Goal: Navigation & Orientation: Find specific page/section

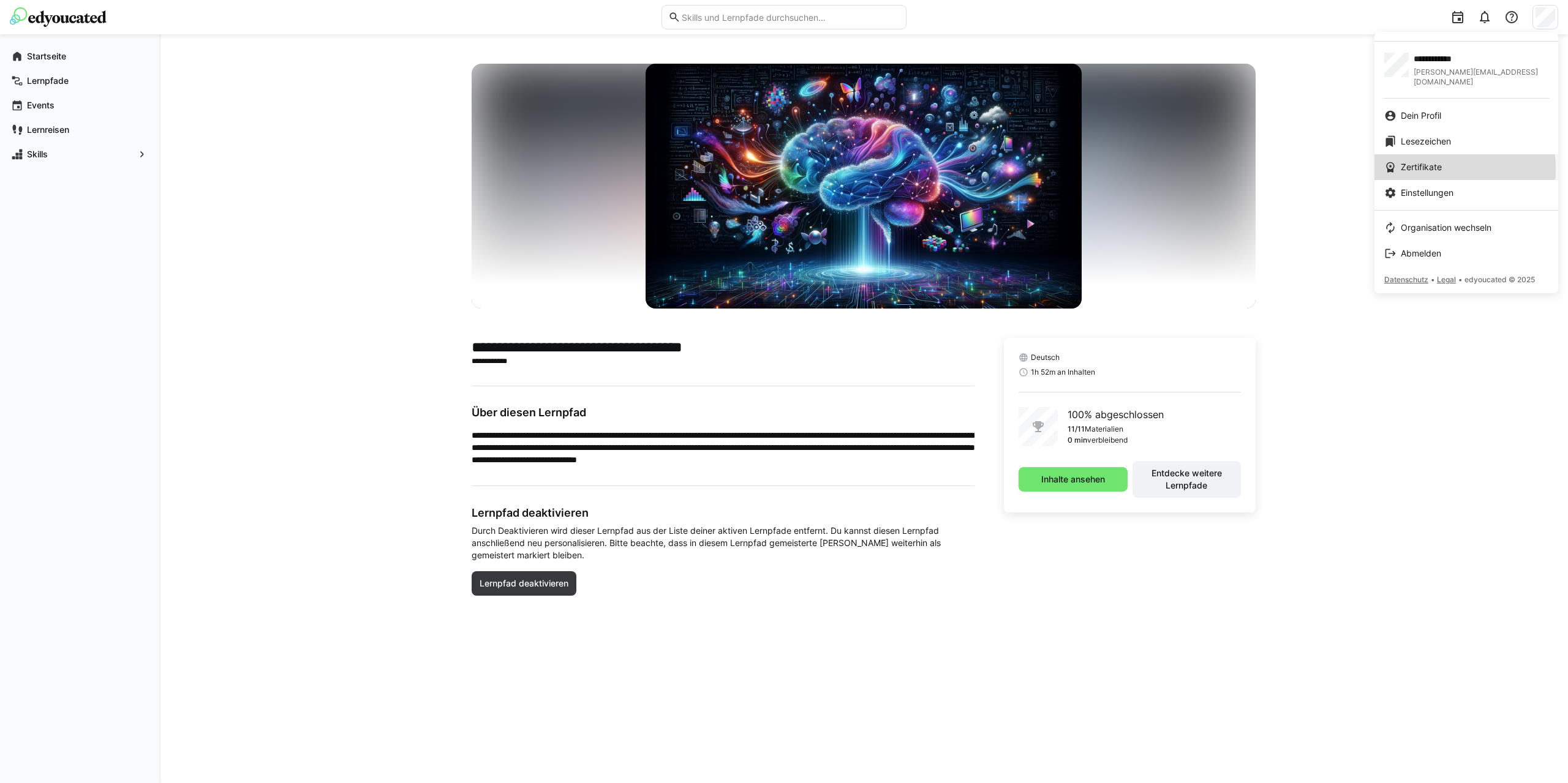
click at [1434, 161] on span "Zertifikate" at bounding box center [1422, 167] width 41 height 12
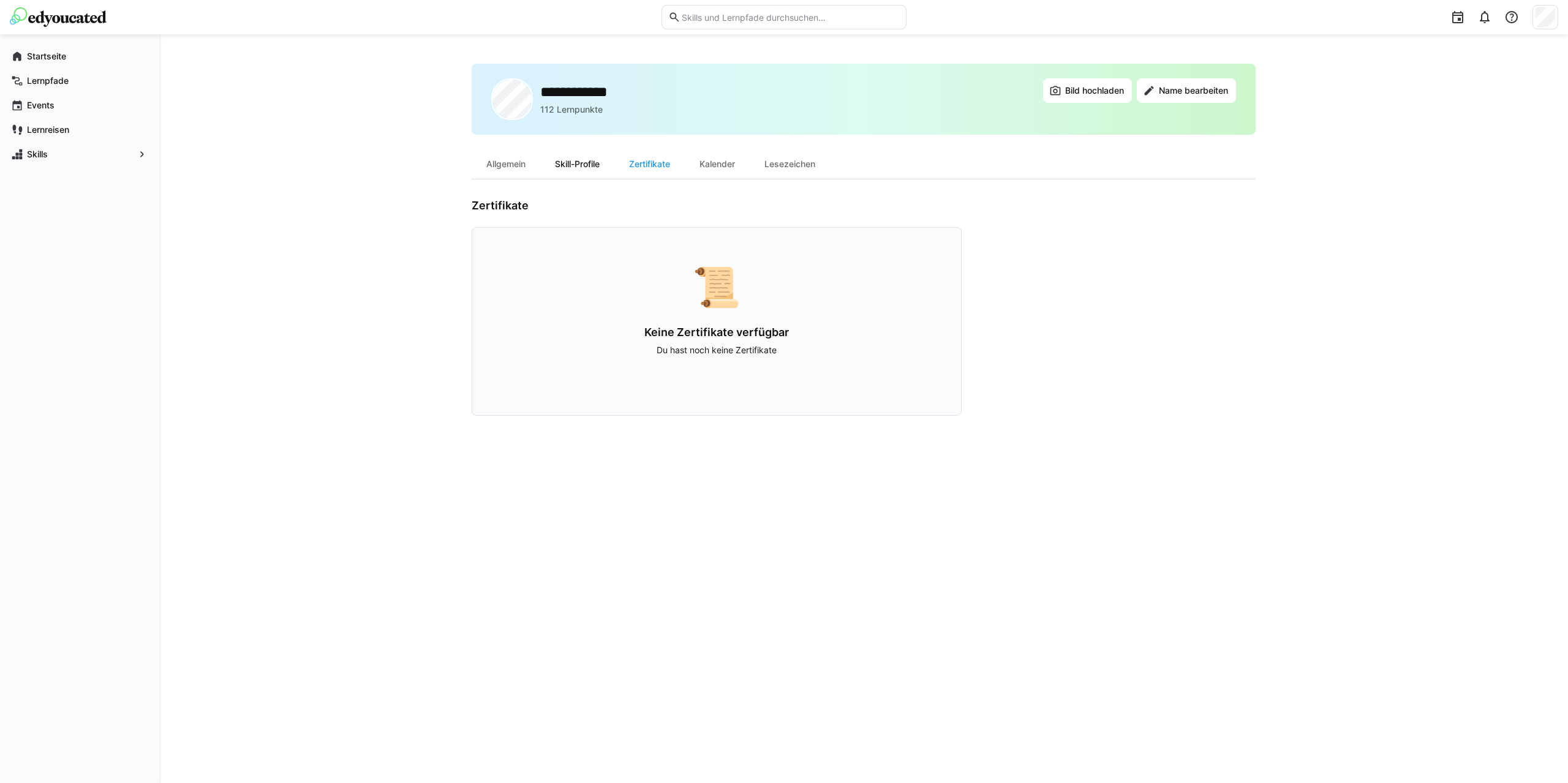
click at [576, 160] on div "Skill-Profile" at bounding box center [577, 164] width 74 height 29
click at [804, 165] on div "Lesezeichen" at bounding box center [790, 164] width 80 height 29
click at [526, 172] on div "Allgemein" at bounding box center [506, 164] width 68 height 29
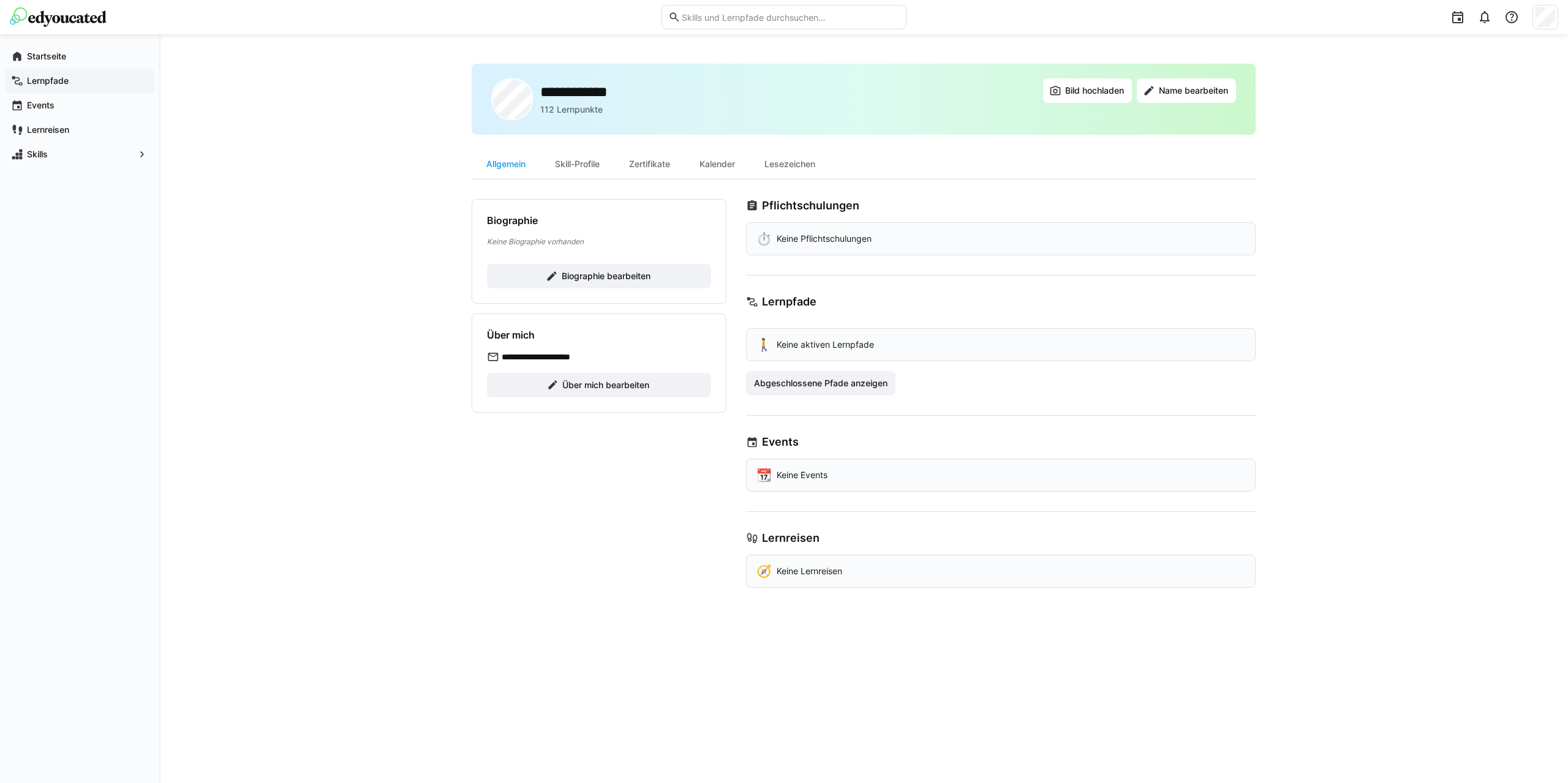
click at [73, 78] on span "Lernpfade" at bounding box center [86, 81] width 123 height 12
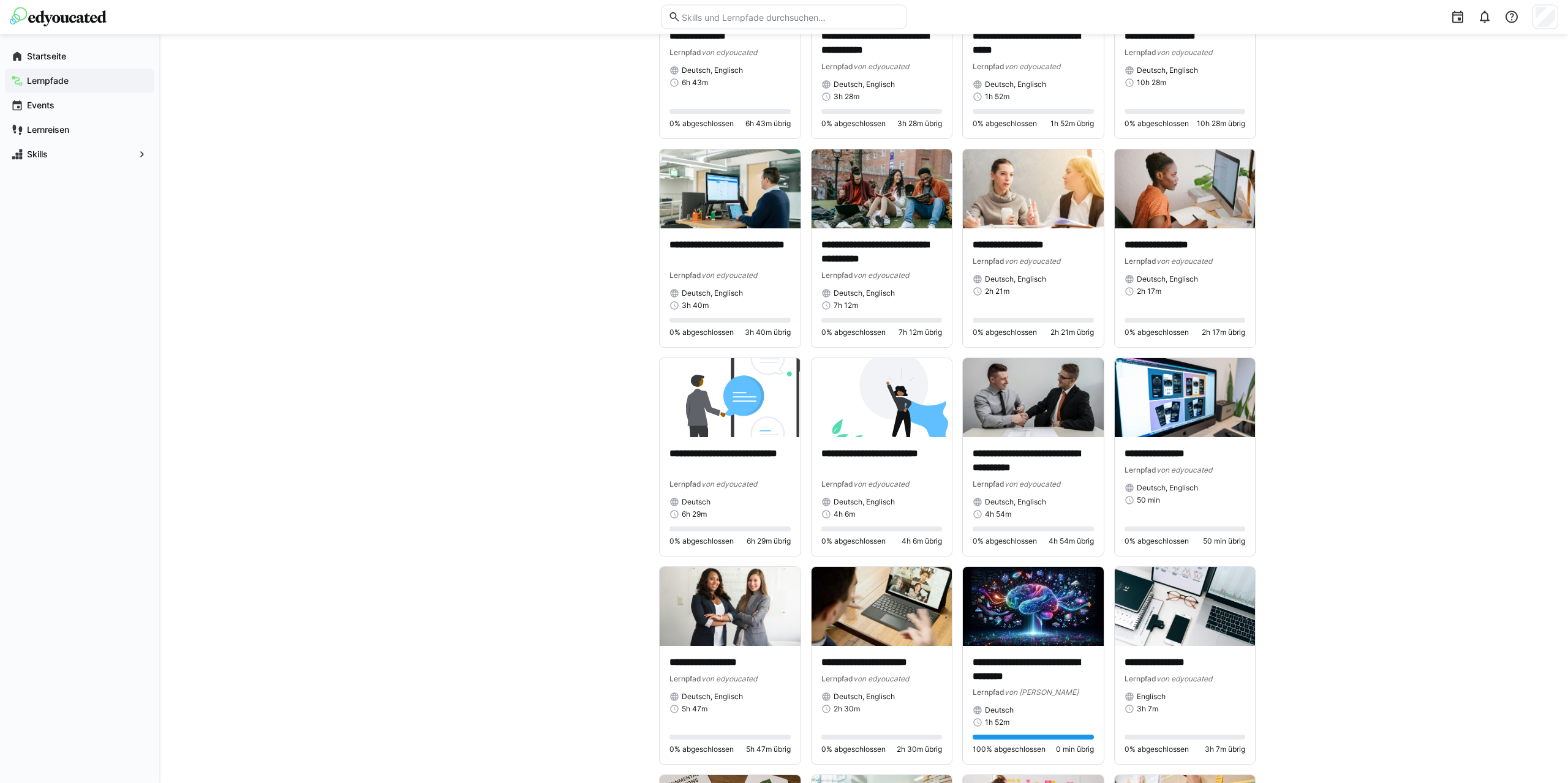
scroll to position [874, 0]
